Goal: Find contact information: Find contact information

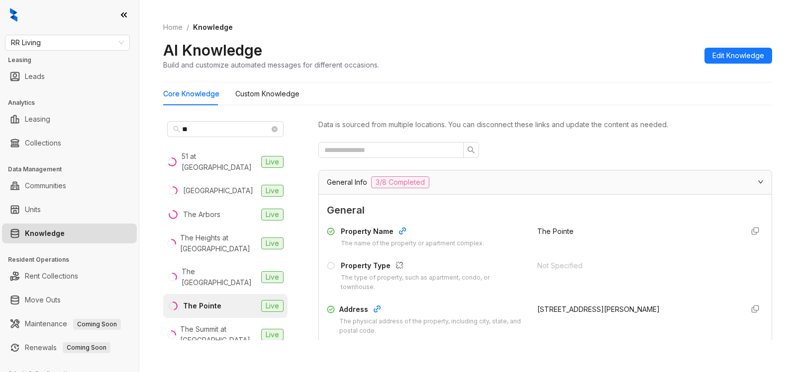
scroll to position [1089, 0]
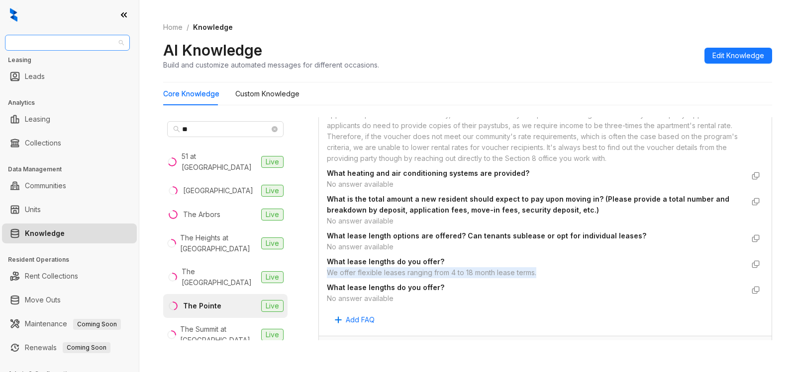
click at [56, 46] on span "RR Living" at bounding box center [67, 42] width 113 height 15
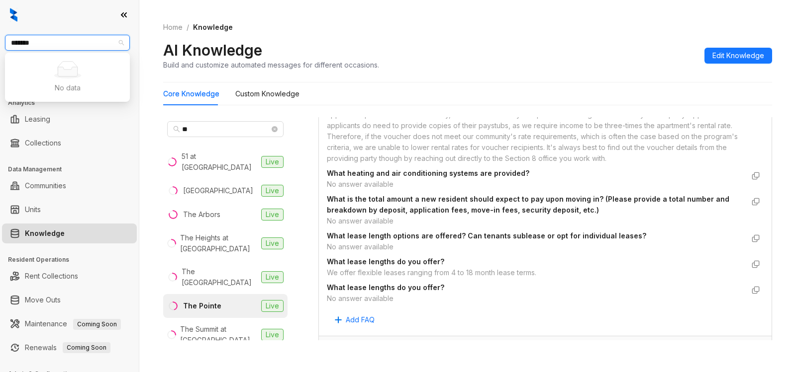
type input "******"
click at [52, 57] on div "Magnolia Capital" at bounding box center [67, 63] width 121 height 16
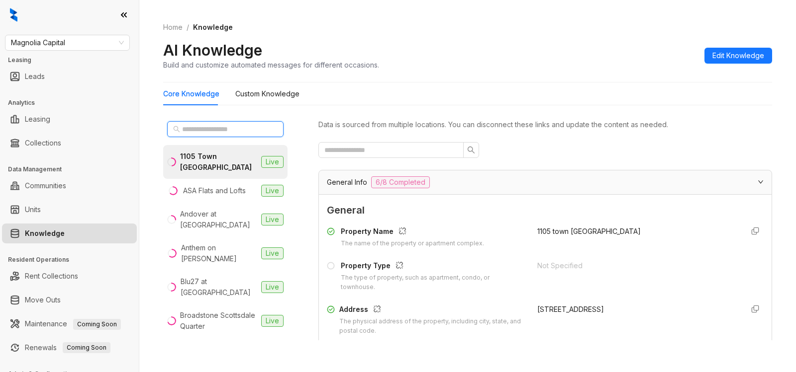
click at [219, 131] on input "text" at bounding box center [226, 129] width 88 height 11
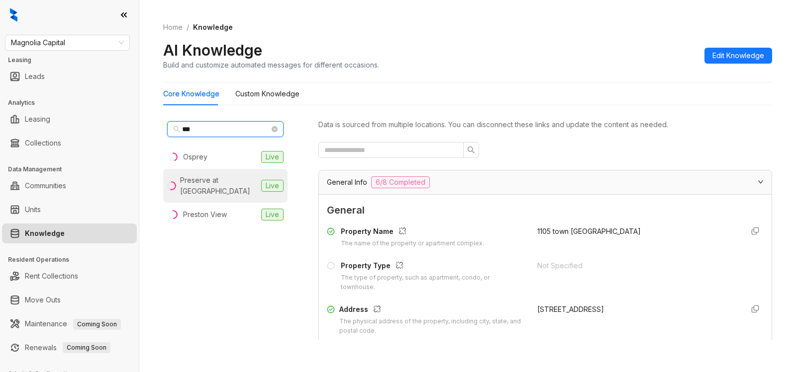
type input "***"
click at [200, 194] on div "Preserve at Dunwoody" at bounding box center [218, 186] width 77 height 22
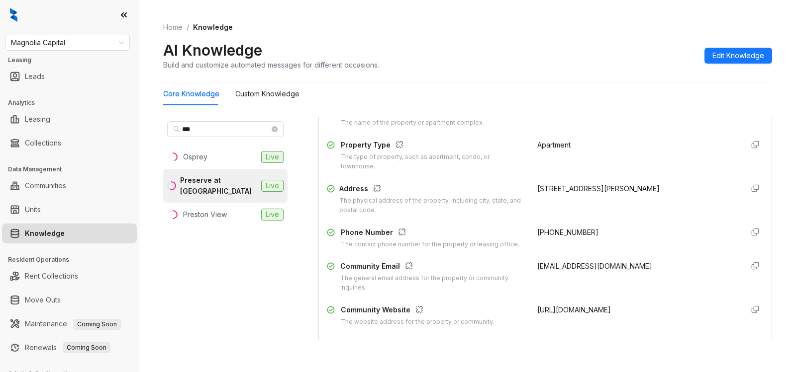
scroll to position [134, 0]
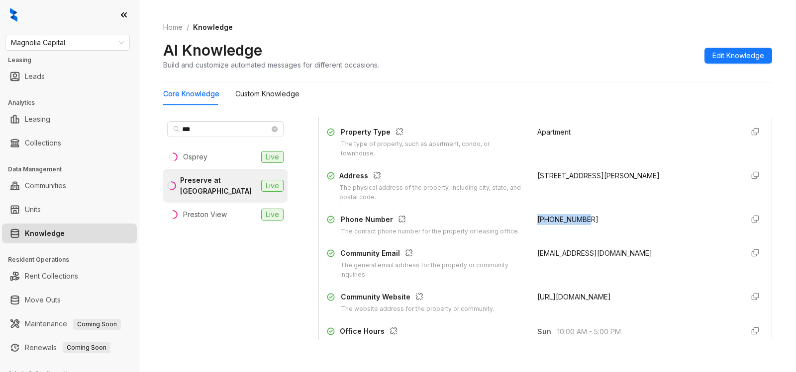
drag, startPoint x: 524, startPoint y: 220, endPoint x: 590, endPoint y: 217, distance: 66.2
click at [590, 217] on div "Phone Number The contact phone number for the property or leasing office. +1770…" at bounding box center [545, 225] width 437 height 22
copy span "+17706376802"
drag, startPoint x: 542, startPoint y: 253, endPoint x: 705, endPoint y: 247, distance: 163.2
click at [705, 247] on div "Property Name The name of the property or apartment complex. Preserve at Dunwoo…" at bounding box center [545, 204] width 437 height 230
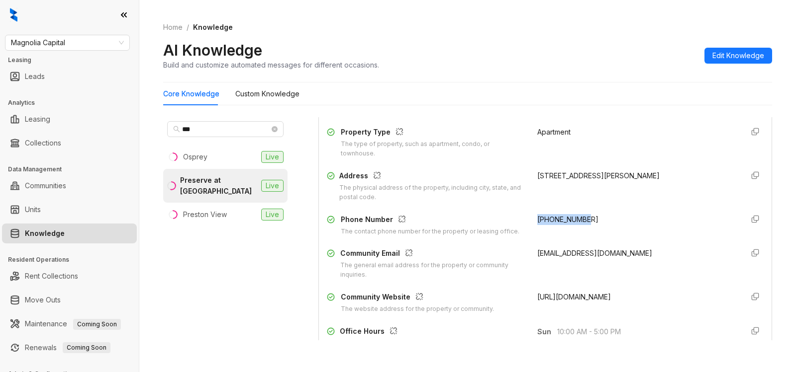
copy span "preserveatdunwoodyteam@stylresidential.com"
